Goal: Information Seeking & Learning: Understand process/instructions

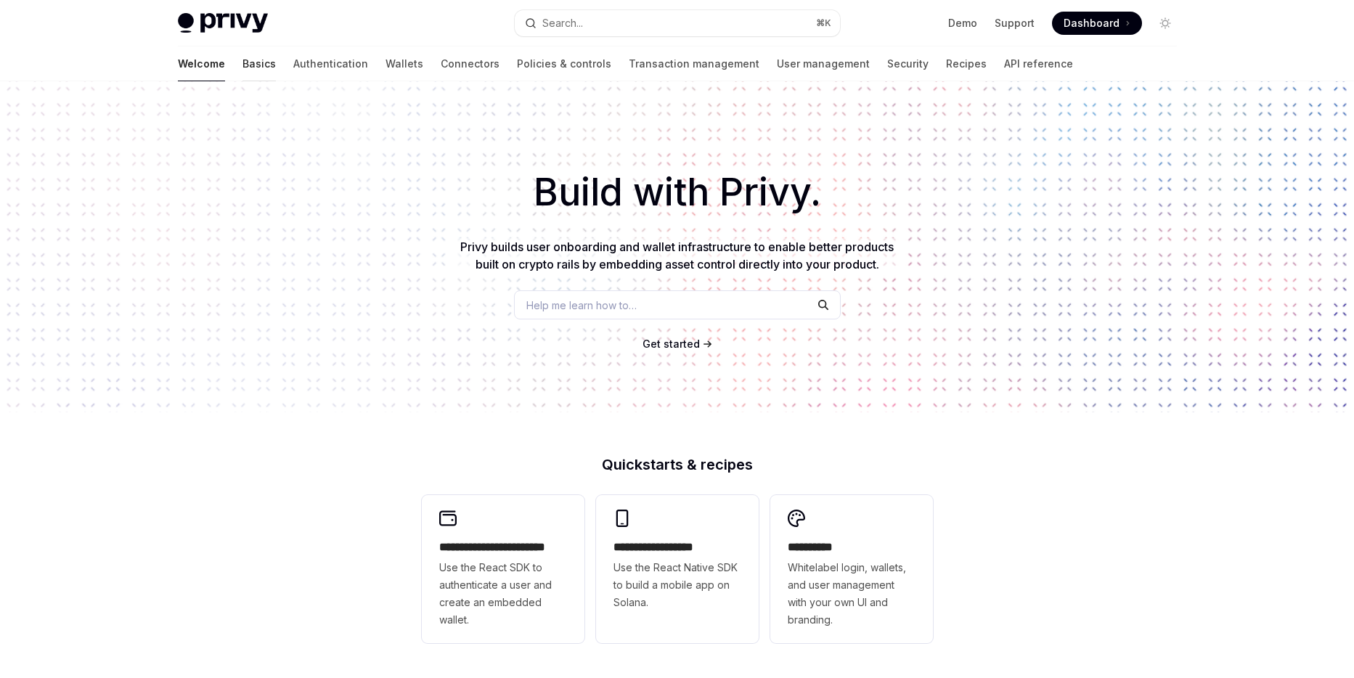
click at [242, 66] on link "Basics" at bounding box center [258, 63] width 33 height 35
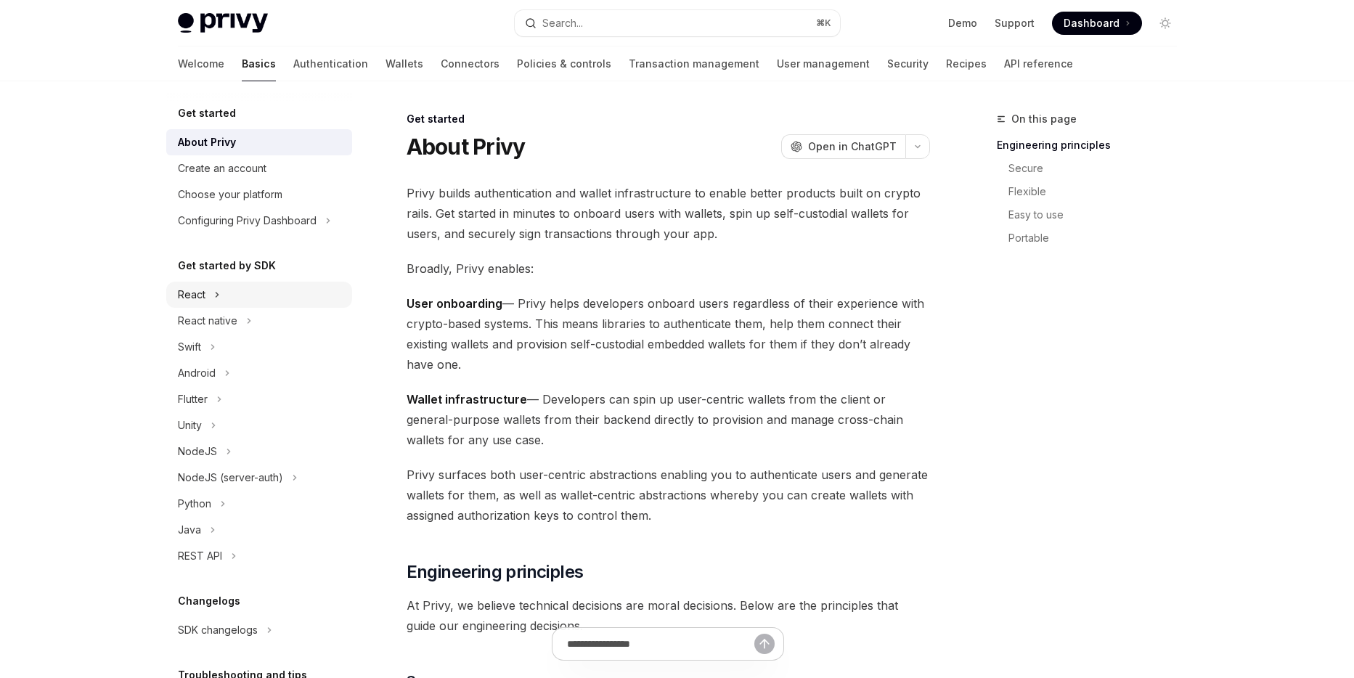
click at [218, 295] on icon at bounding box center [217, 294] width 6 height 17
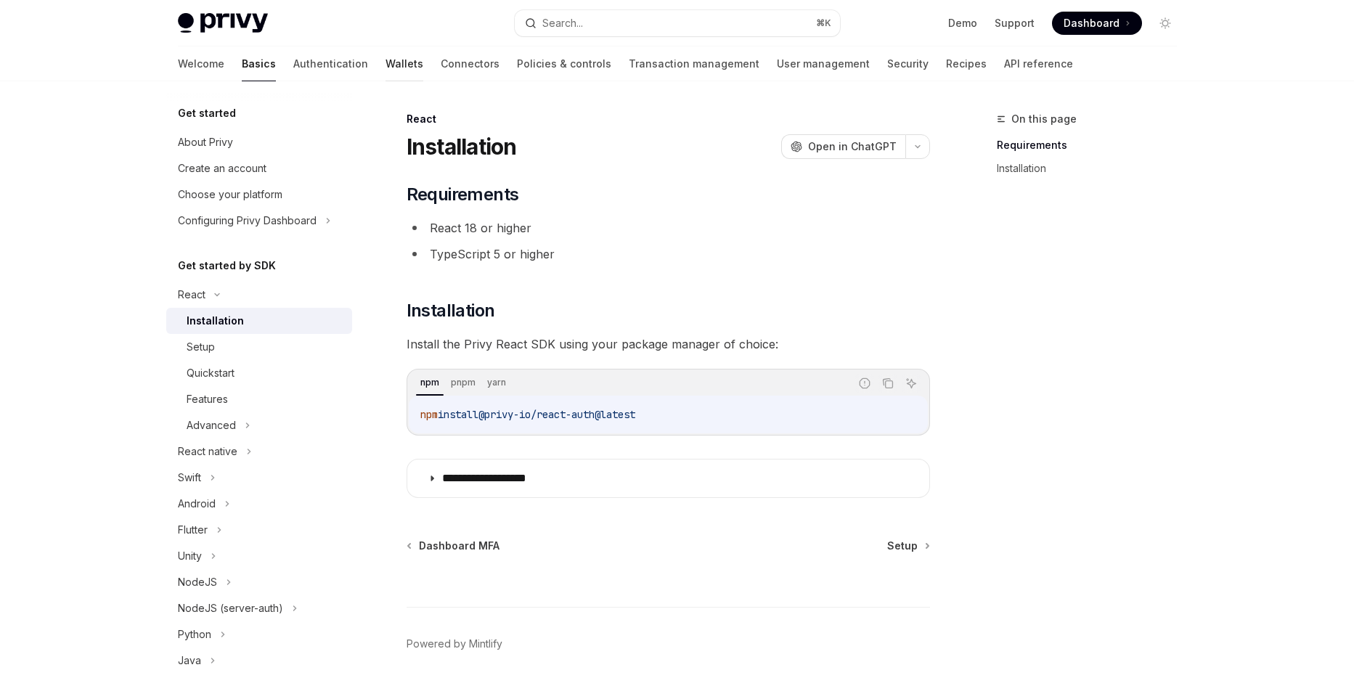
click at [385, 62] on link "Wallets" at bounding box center [404, 63] width 38 height 35
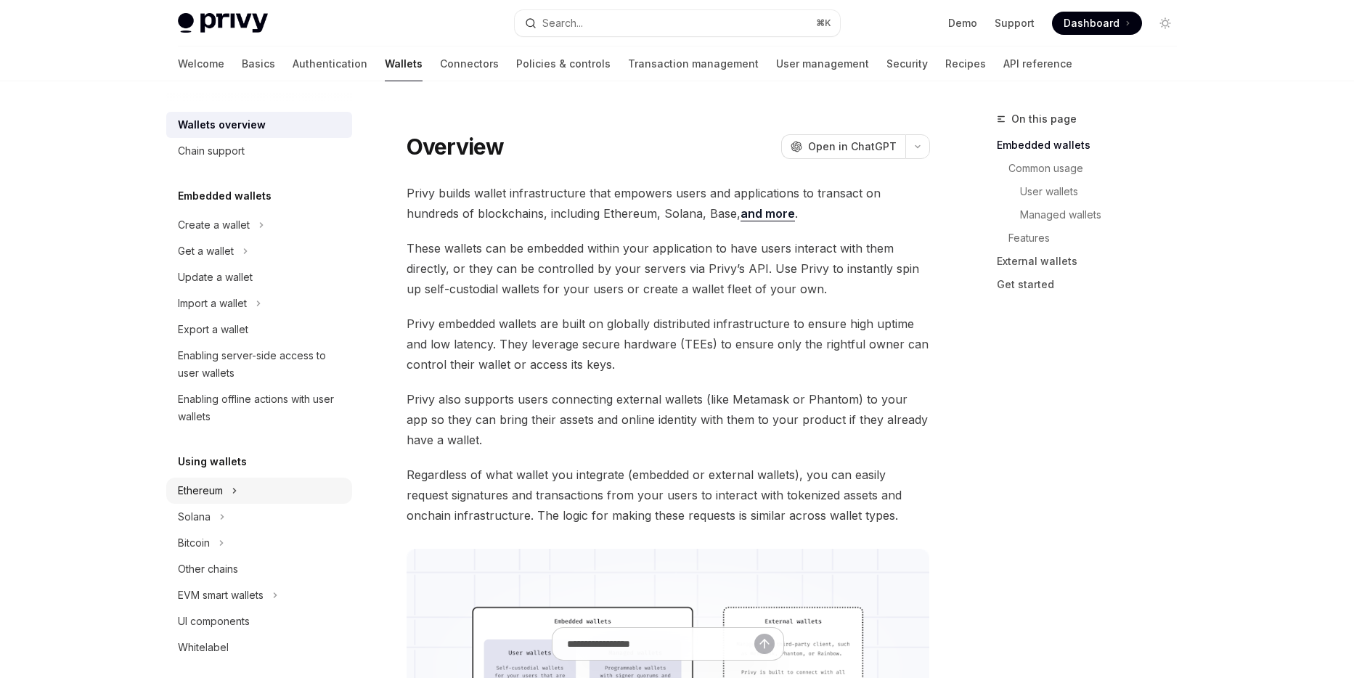
click at [234, 491] on icon at bounding box center [235, 490] width 6 height 17
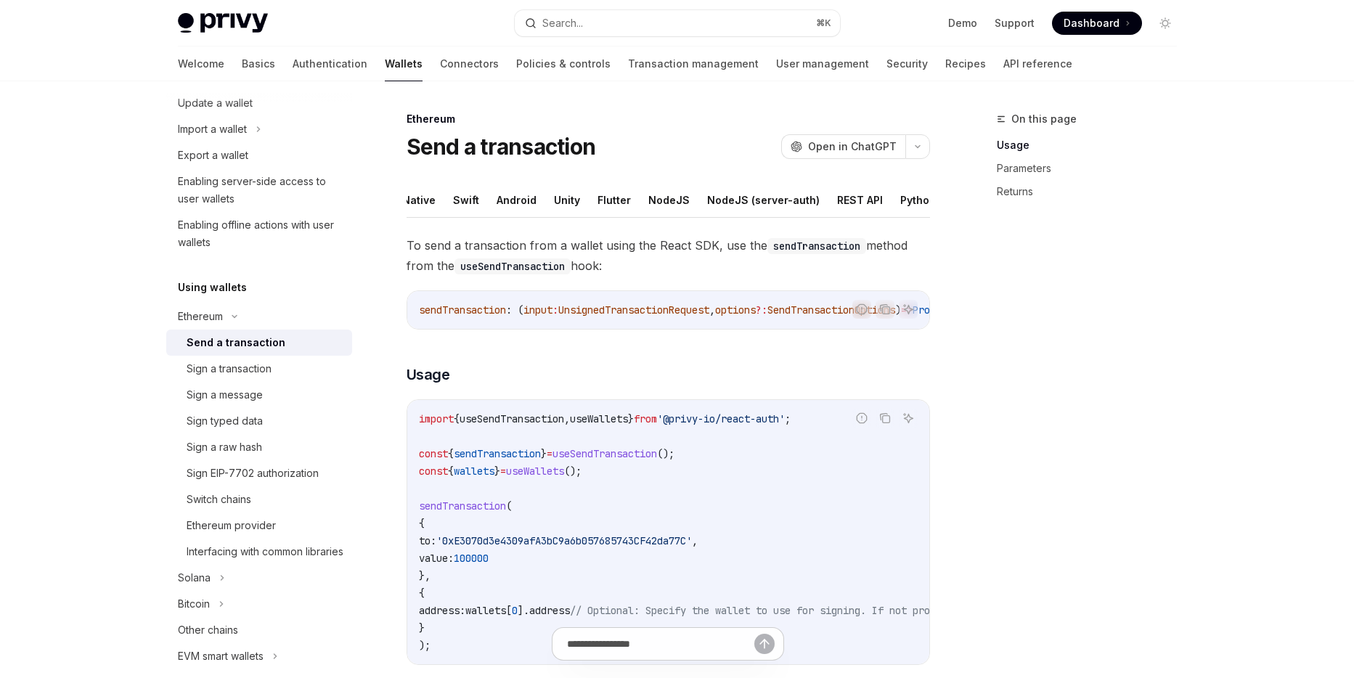
scroll to position [0, 112]
click at [809, 200] on button "REST API" at bounding box center [832, 200] width 46 height 34
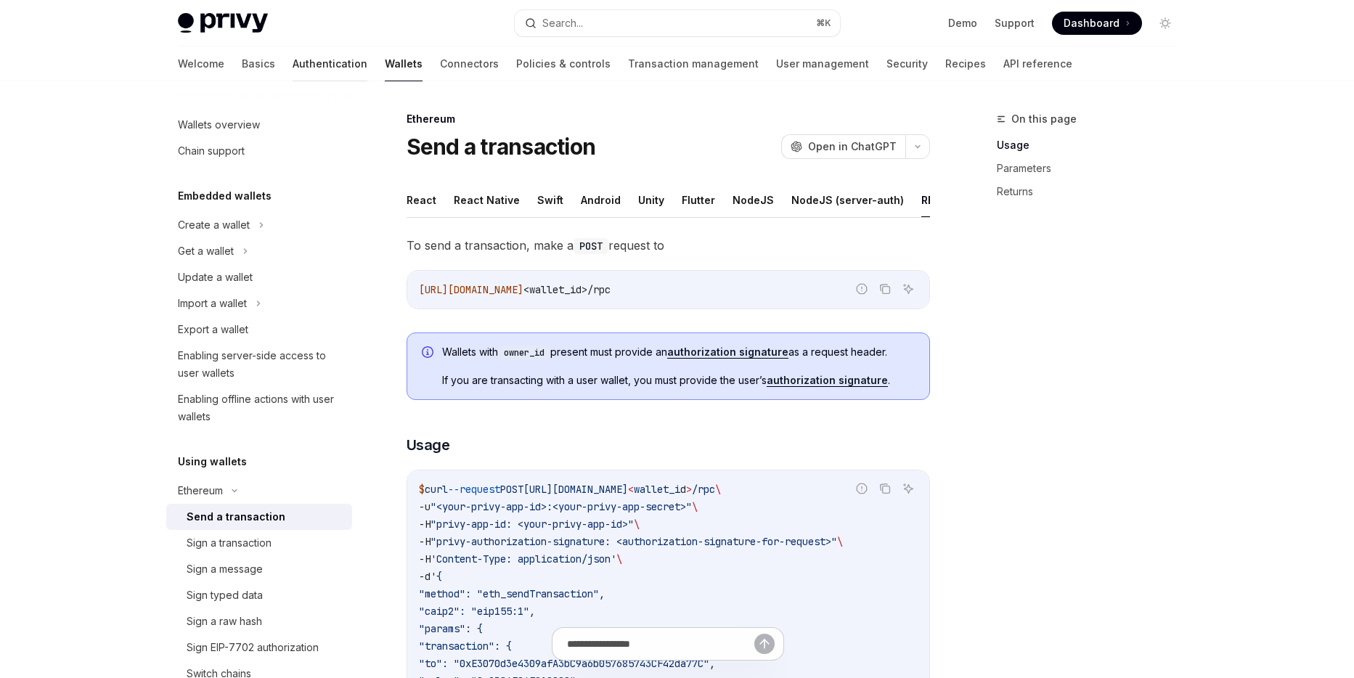
click at [292, 65] on link "Authentication" at bounding box center [329, 63] width 75 height 35
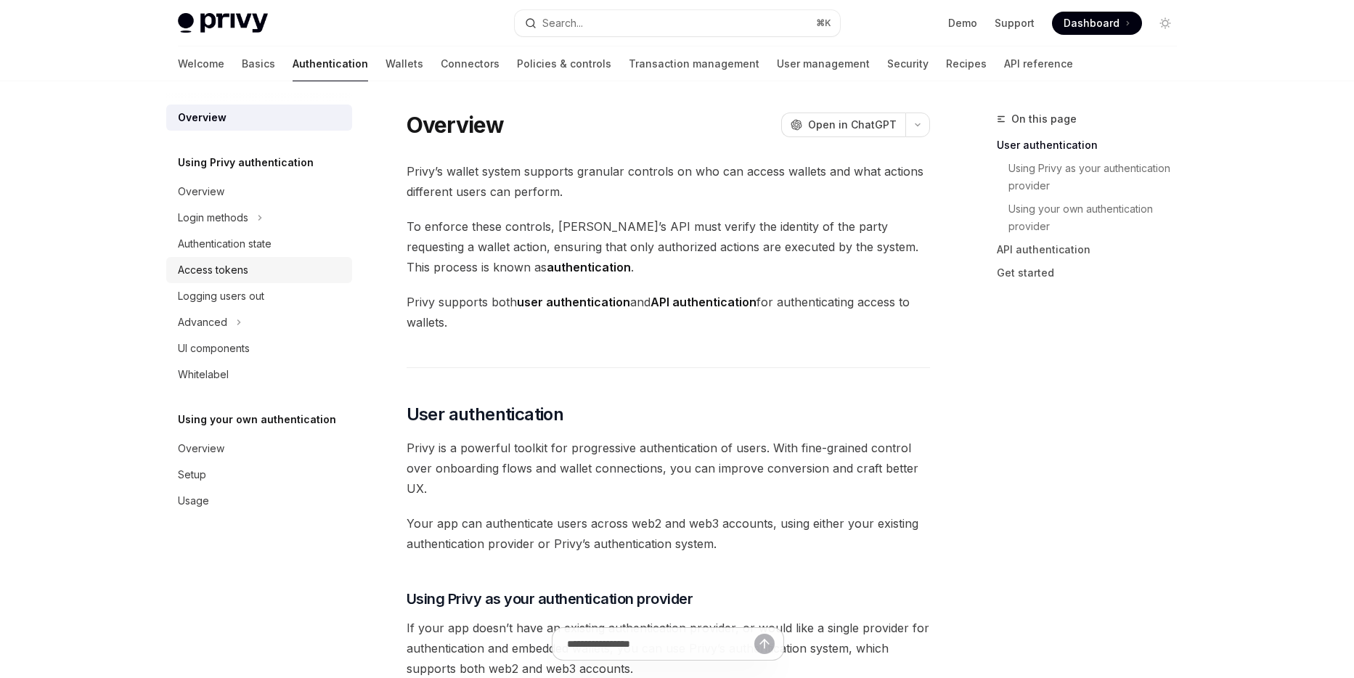
click at [242, 272] on div "Access tokens" at bounding box center [213, 269] width 70 height 17
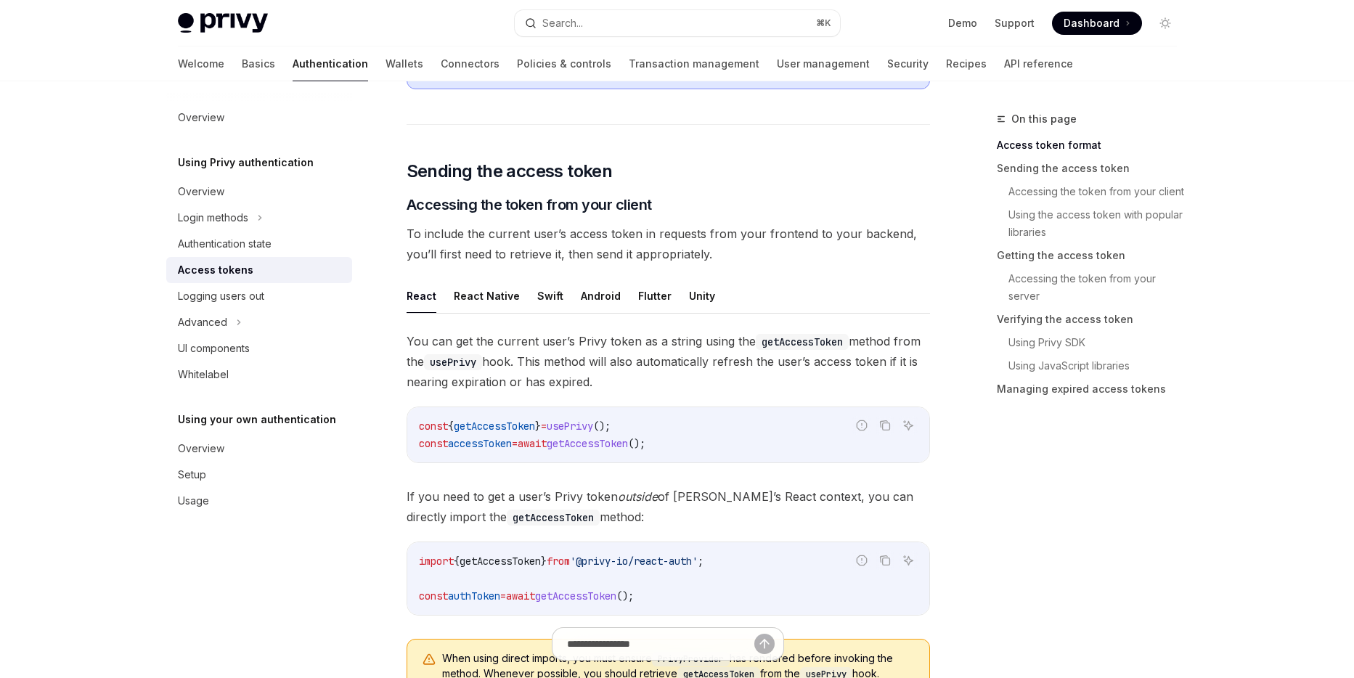
scroll to position [234, 0]
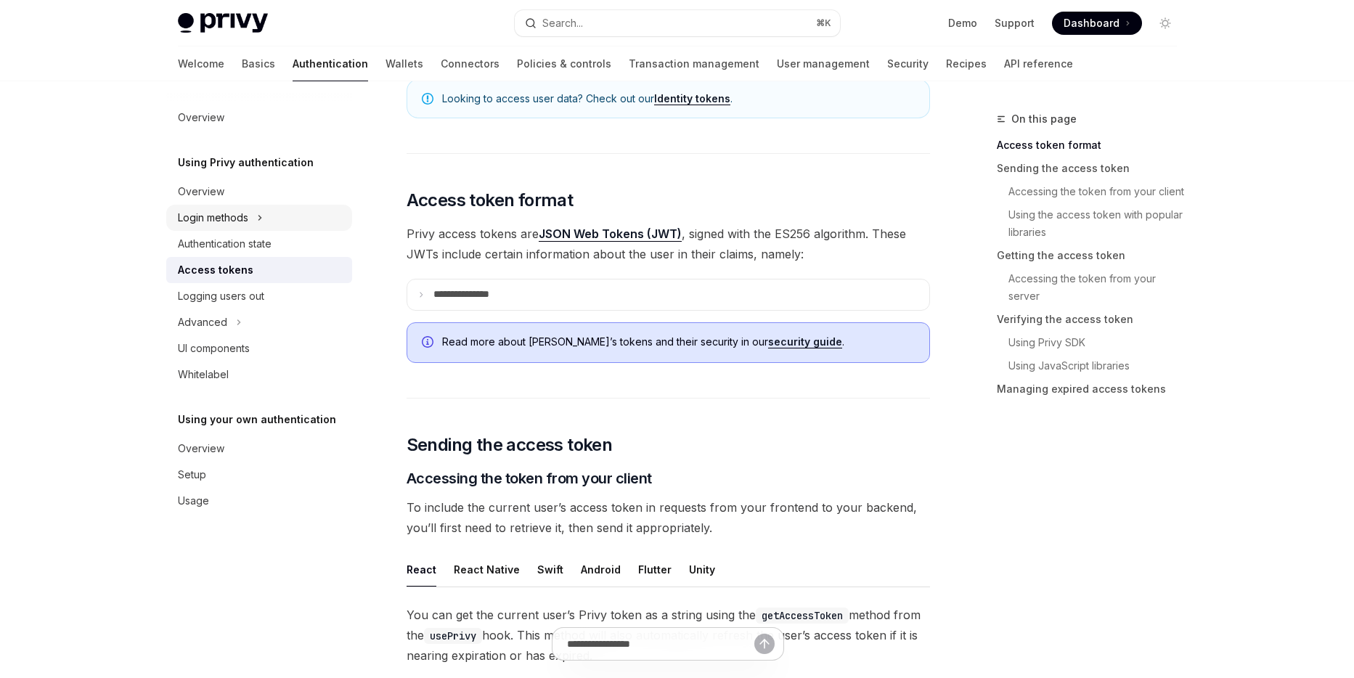
click at [260, 216] on icon at bounding box center [259, 218] width 2 height 4
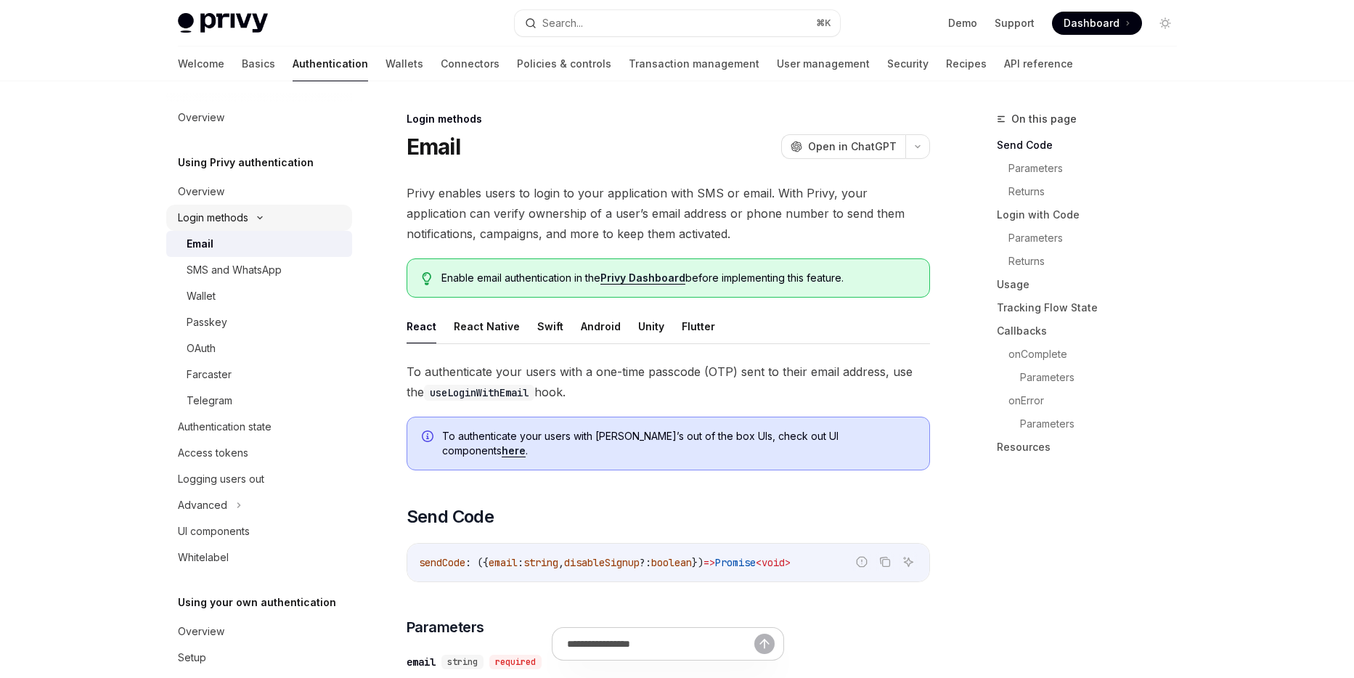
click at [260, 216] on icon at bounding box center [259, 218] width 17 height 6
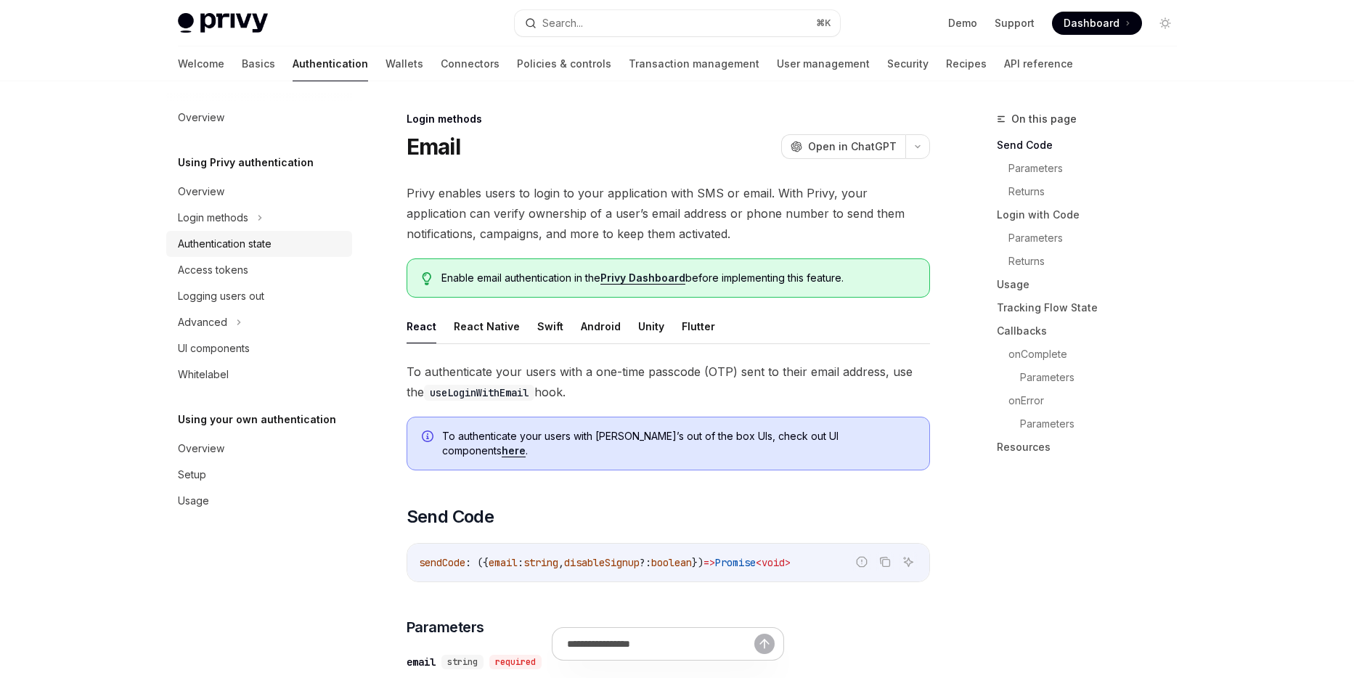
click at [243, 250] on div "Authentication state" at bounding box center [225, 243] width 94 height 17
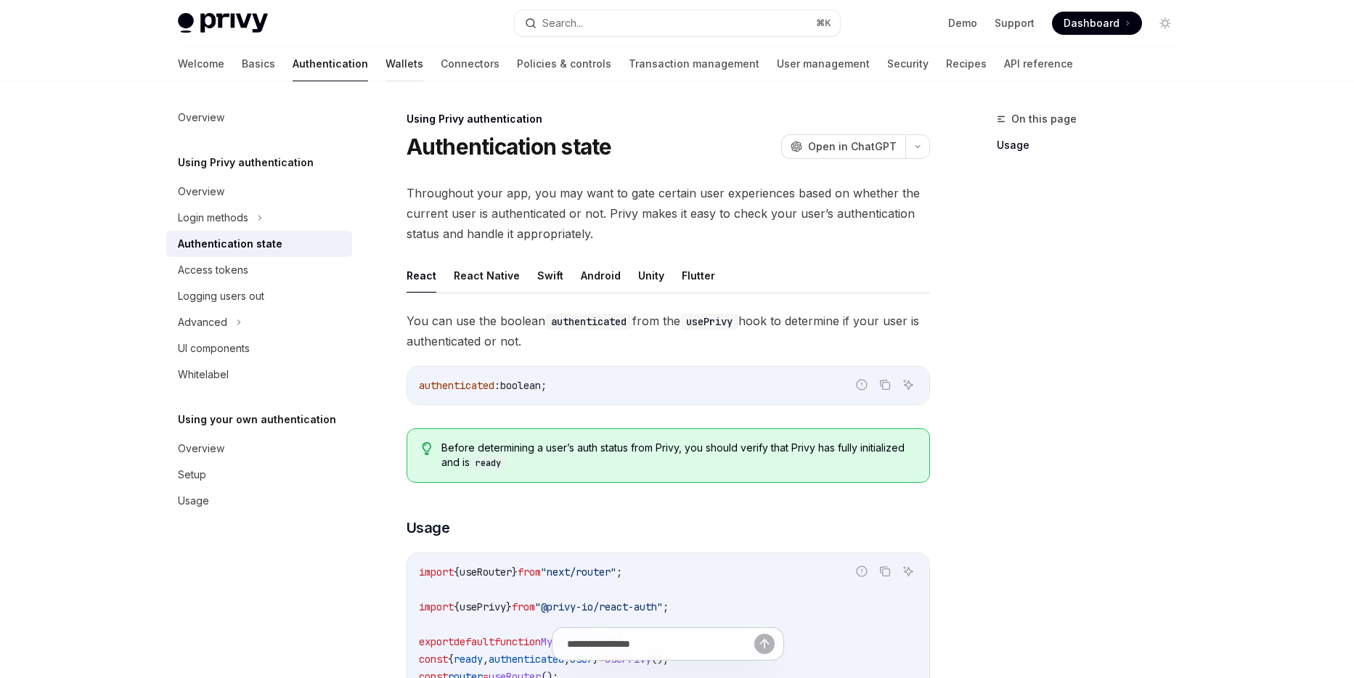
click at [385, 64] on link "Wallets" at bounding box center [404, 63] width 38 height 35
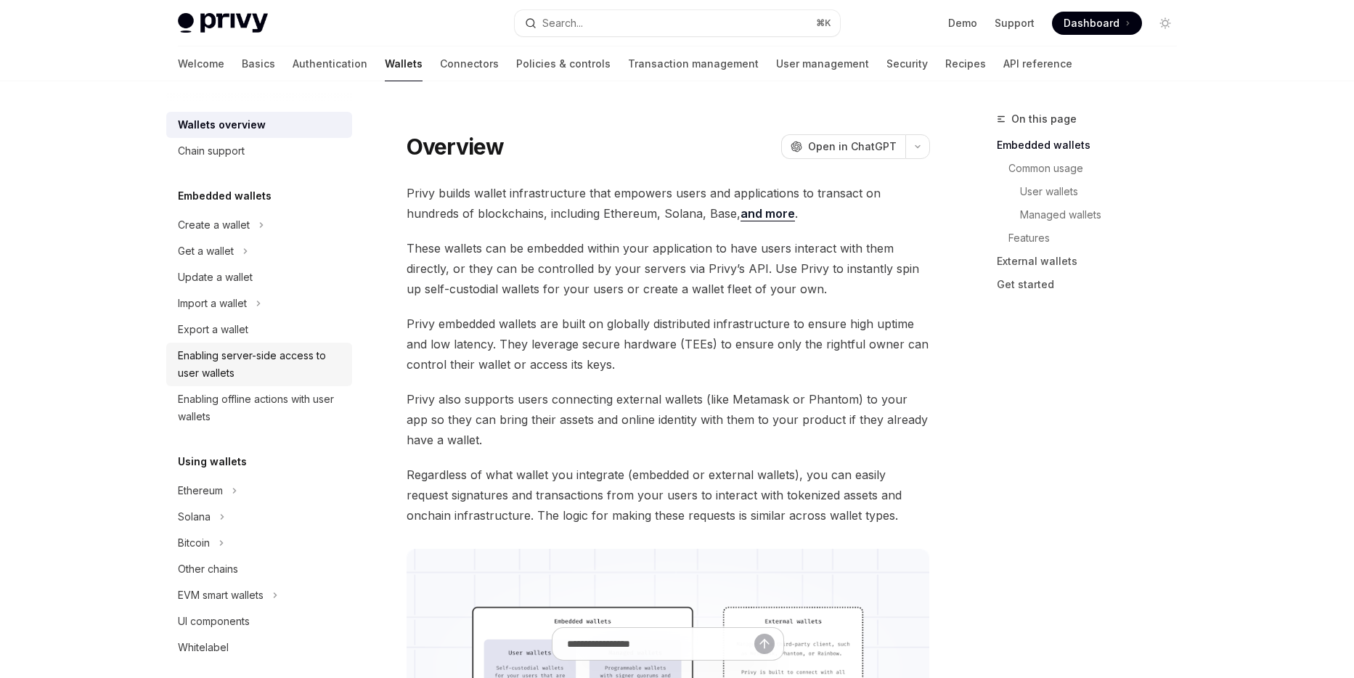
scroll to position [87, 0]
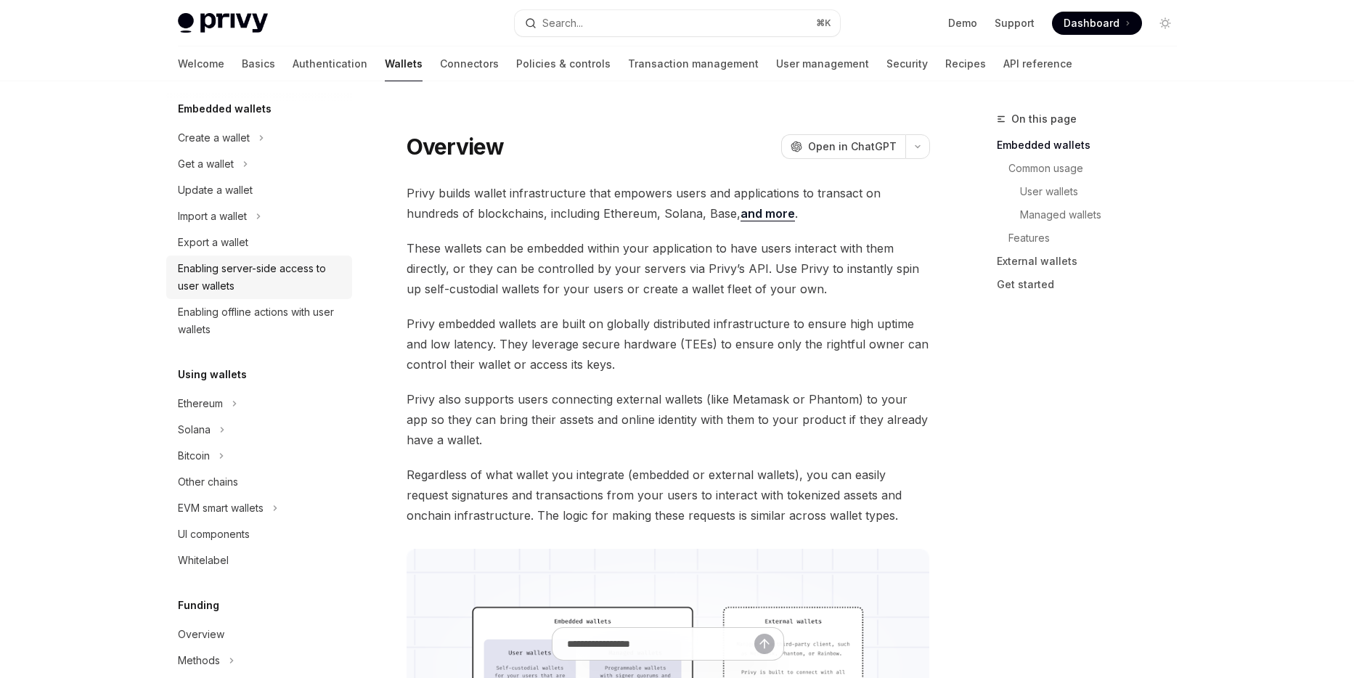
click at [254, 281] on div "Enabling server-side access to user wallets" at bounding box center [260, 277] width 165 height 35
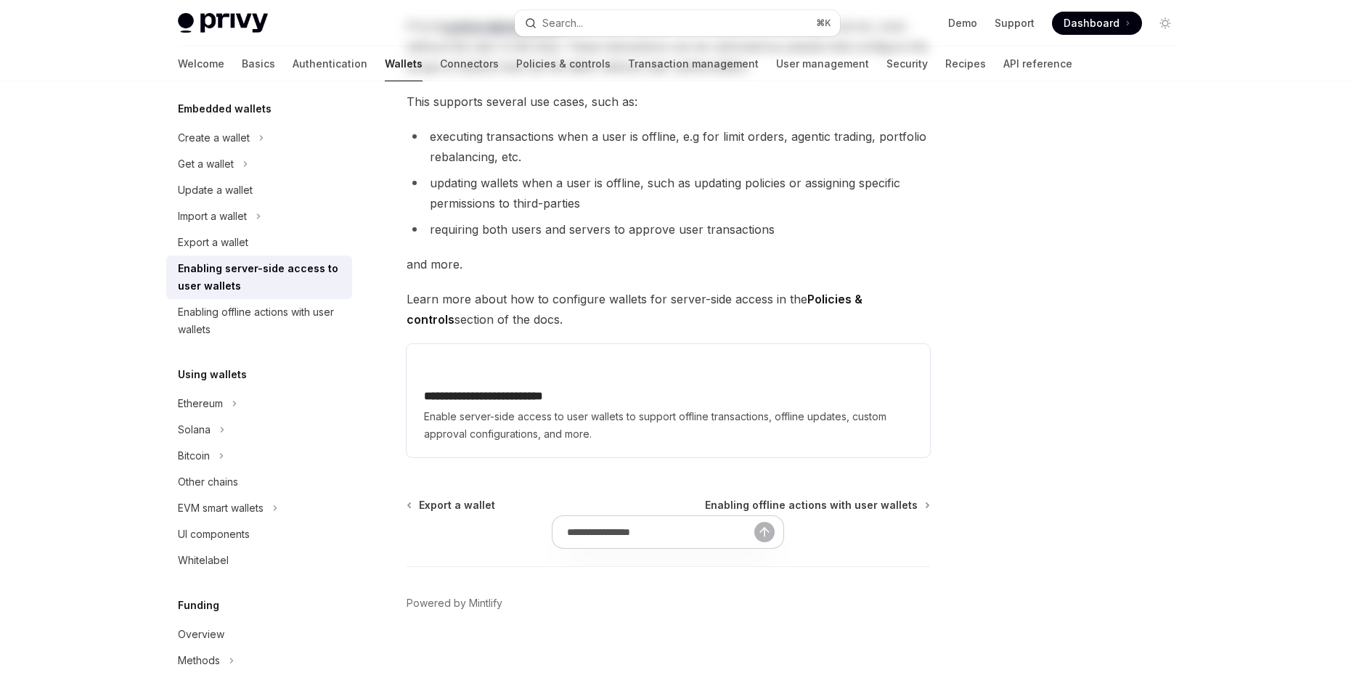
scroll to position [207, 0]
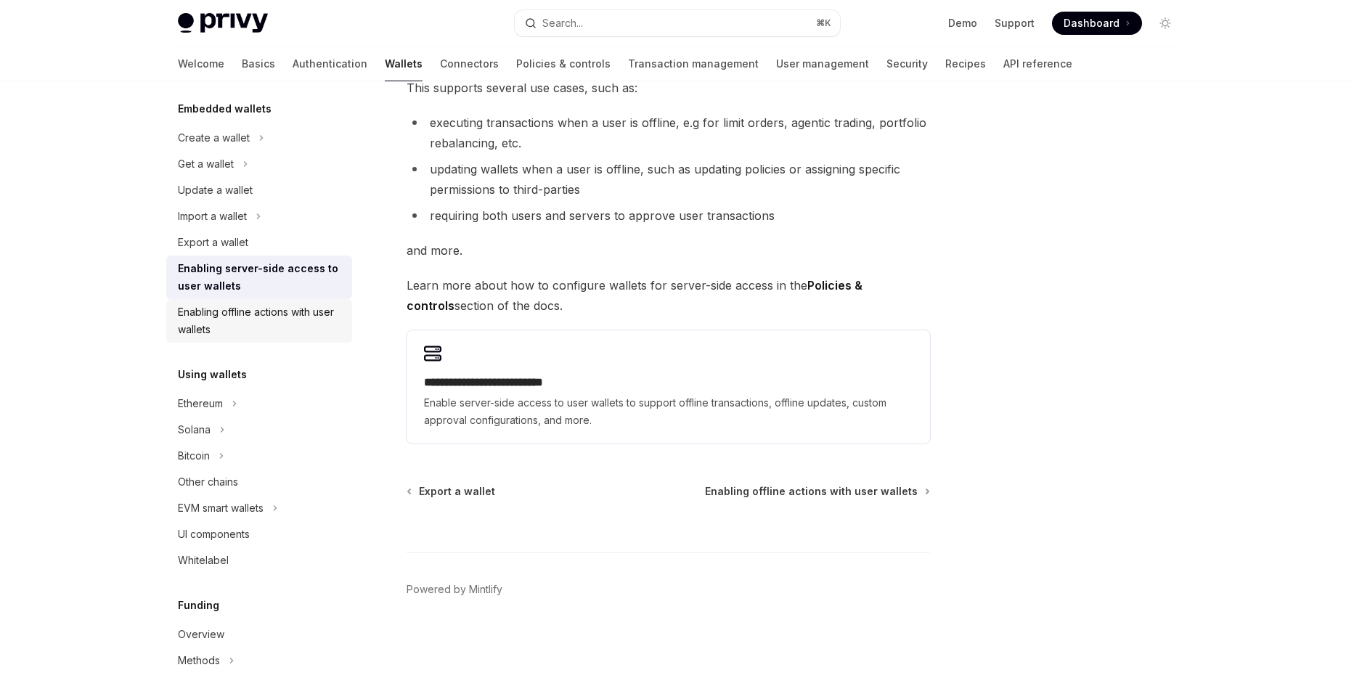
click at [223, 326] on div "Enabling offline actions with user wallets" at bounding box center [260, 320] width 165 height 35
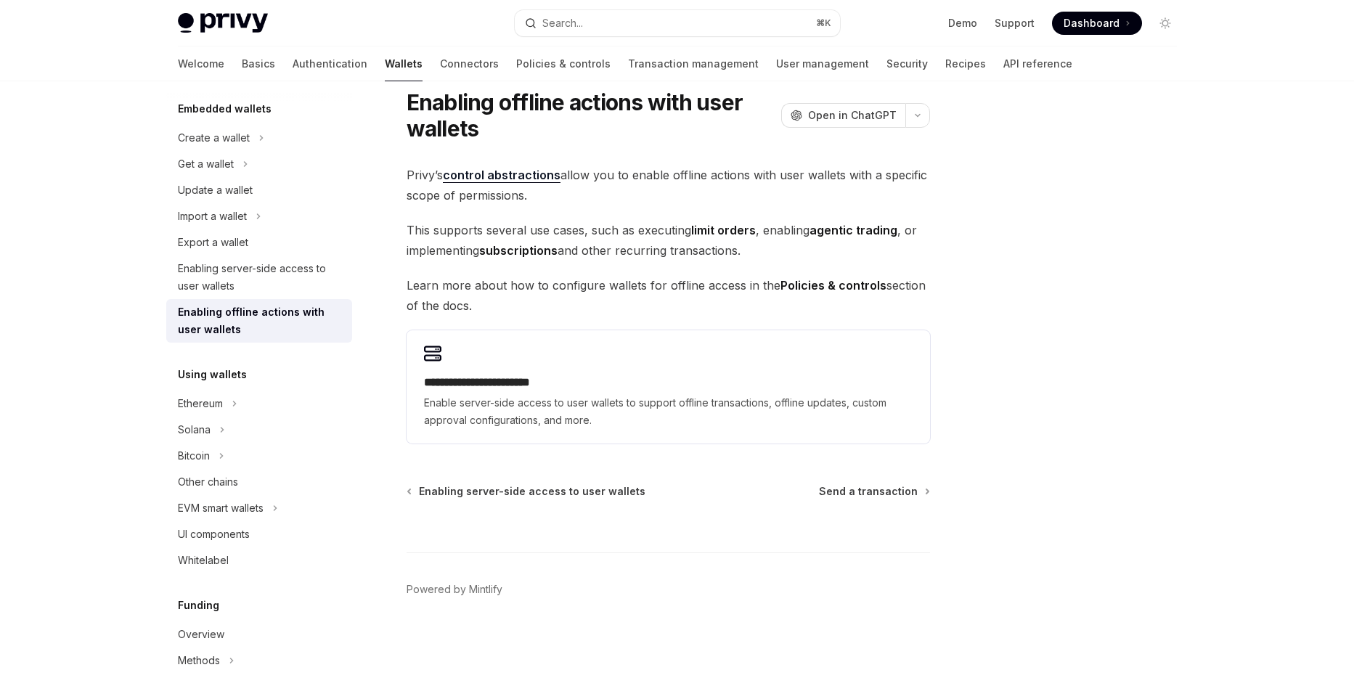
scroll to position [44, 0]
click at [239, 402] on div "Ethereum" at bounding box center [259, 403] width 186 height 26
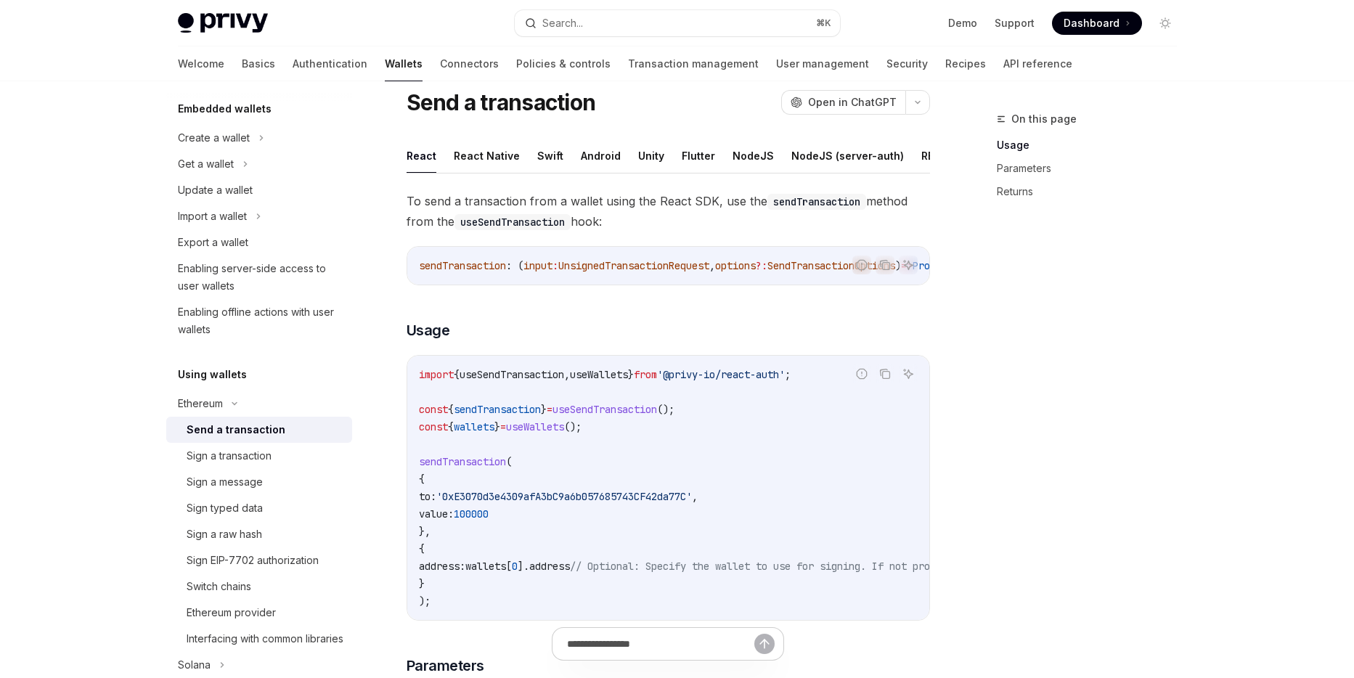
click at [248, 431] on div "Send a transaction" at bounding box center [236, 429] width 99 height 17
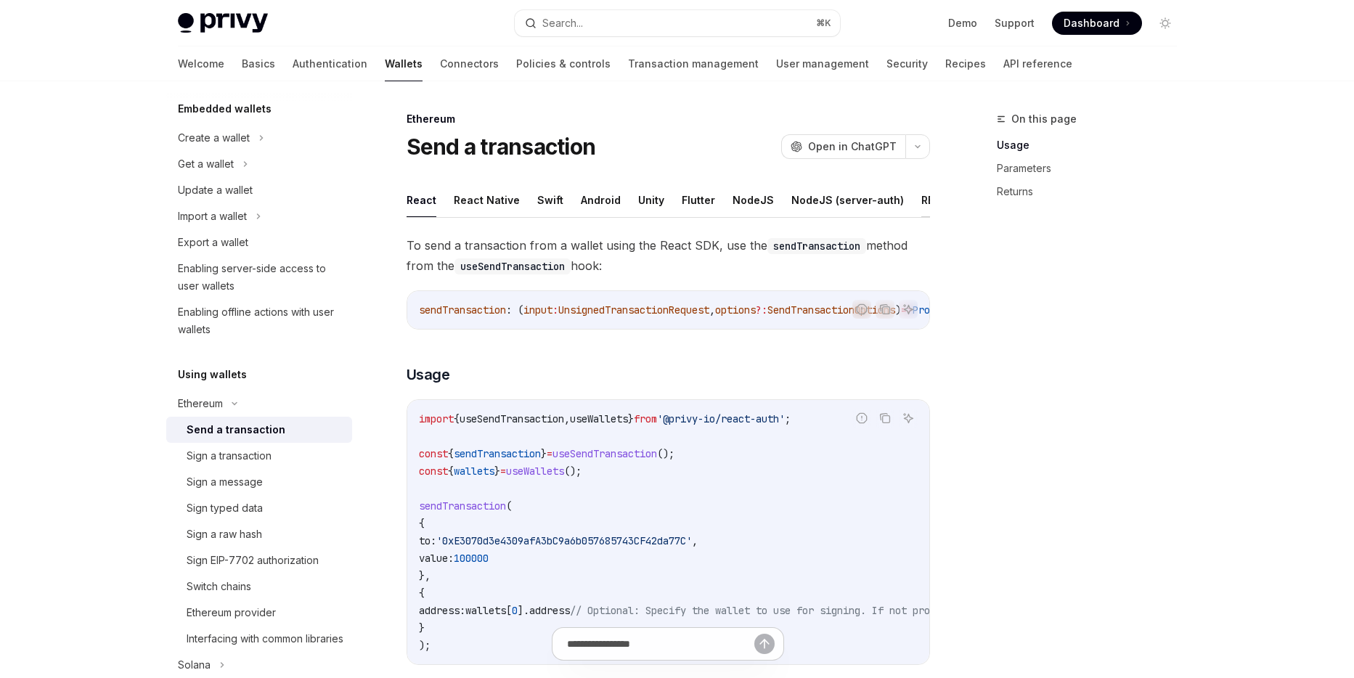
click at [921, 202] on button "REST API" at bounding box center [944, 200] width 46 height 34
type textarea "*"
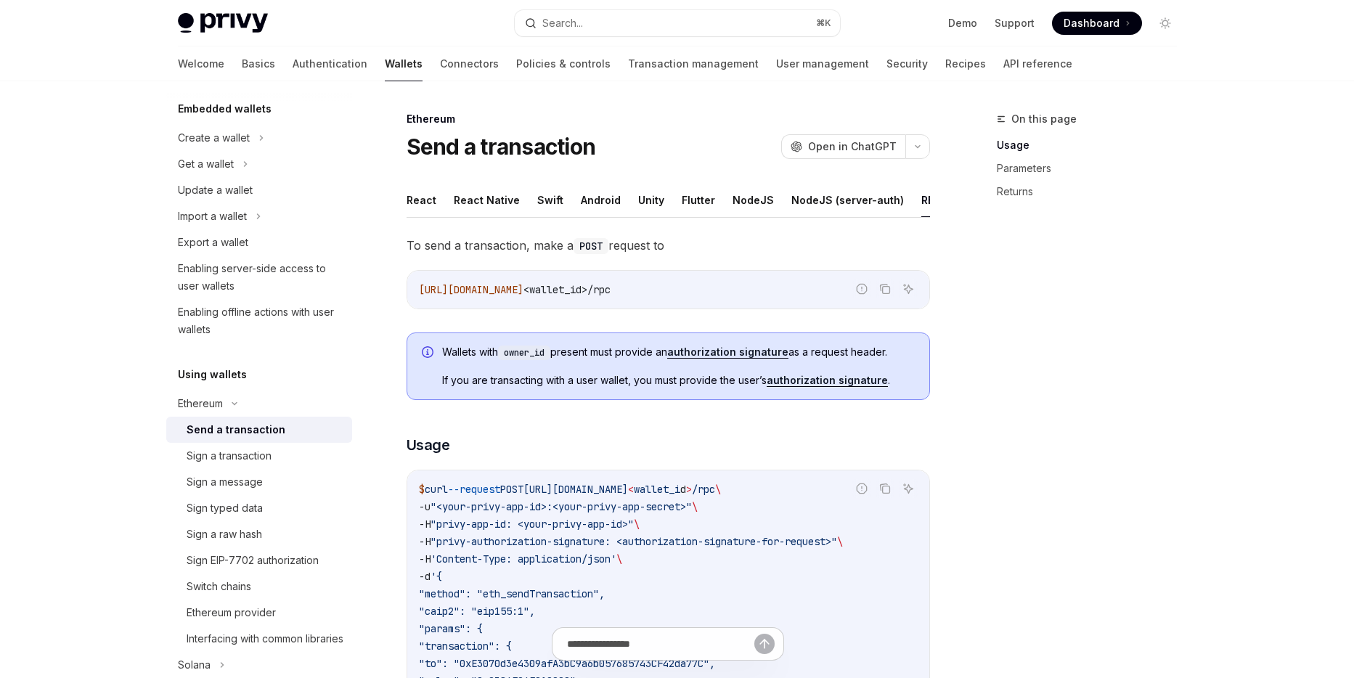
scroll to position [87, 0]
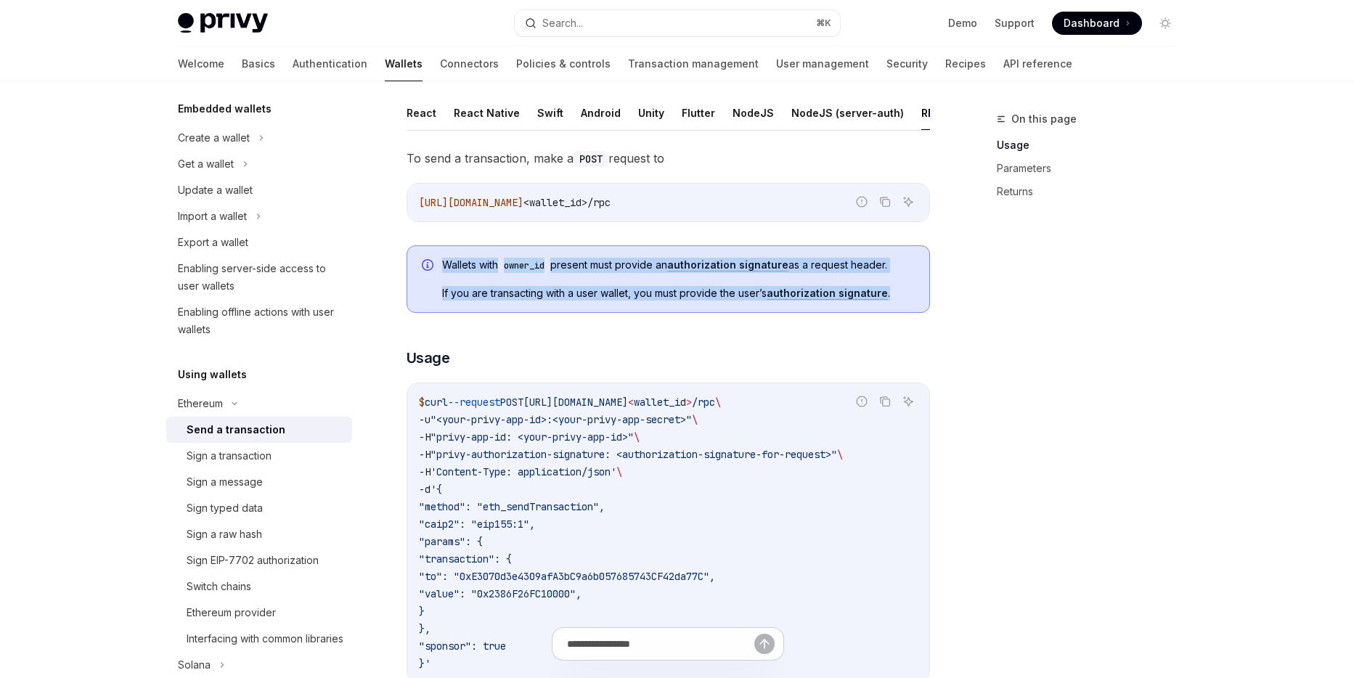
drag, startPoint x: 440, startPoint y: 271, endPoint x: 901, endPoint y: 306, distance: 462.1
click at [901, 306] on div "Wallets with owner_id present must provide an authorization signature as a requ…" at bounding box center [667, 278] width 523 height 67
click at [891, 311] on div at bounding box center [891, 311] width 0 height 0
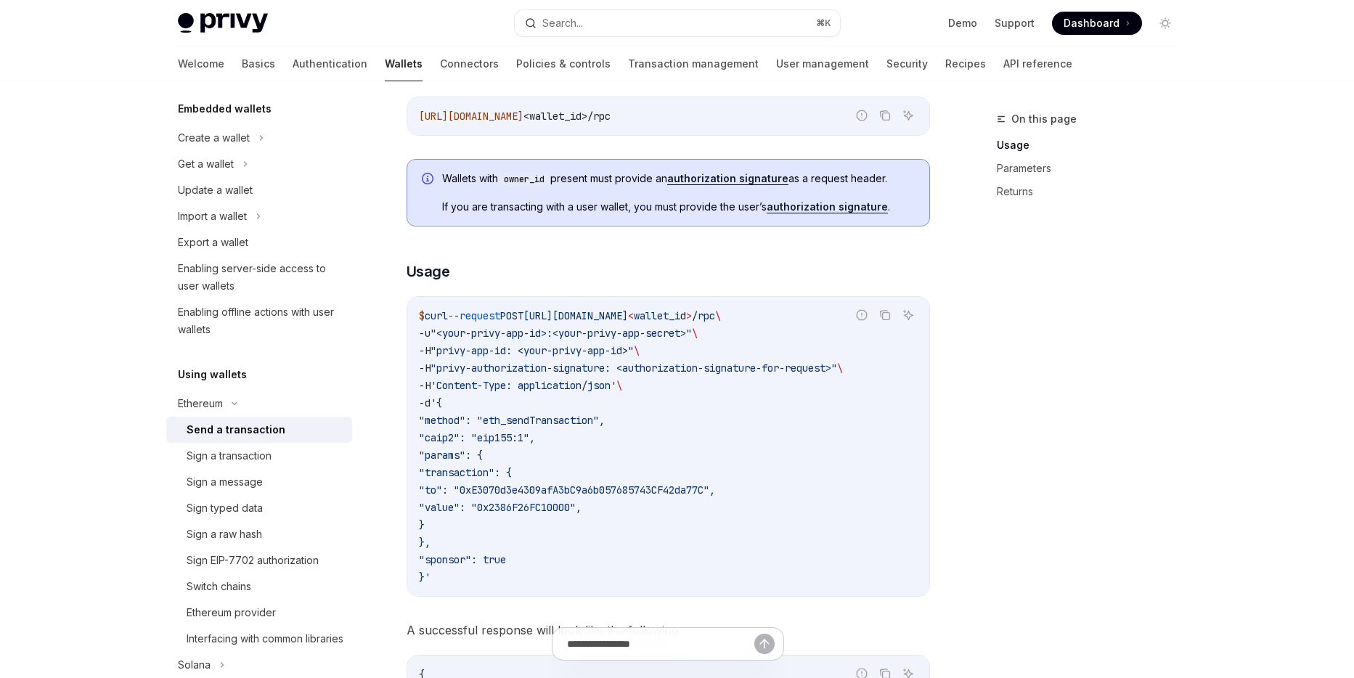
scroll to position [174, 0]
drag, startPoint x: 883, startPoint y: 377, endPoint x: 386, endPoint y: 345, distance: 498.1
click at [690, 396] on code "$ curl --request POST [URL][DOMAIN_NAME] < wallet_i d > /rpc \ -u "<your-privy-…" at bounding box center [668, 445] width 499 height 279
